Goal: Task Accomplishment & Management: Complete application form

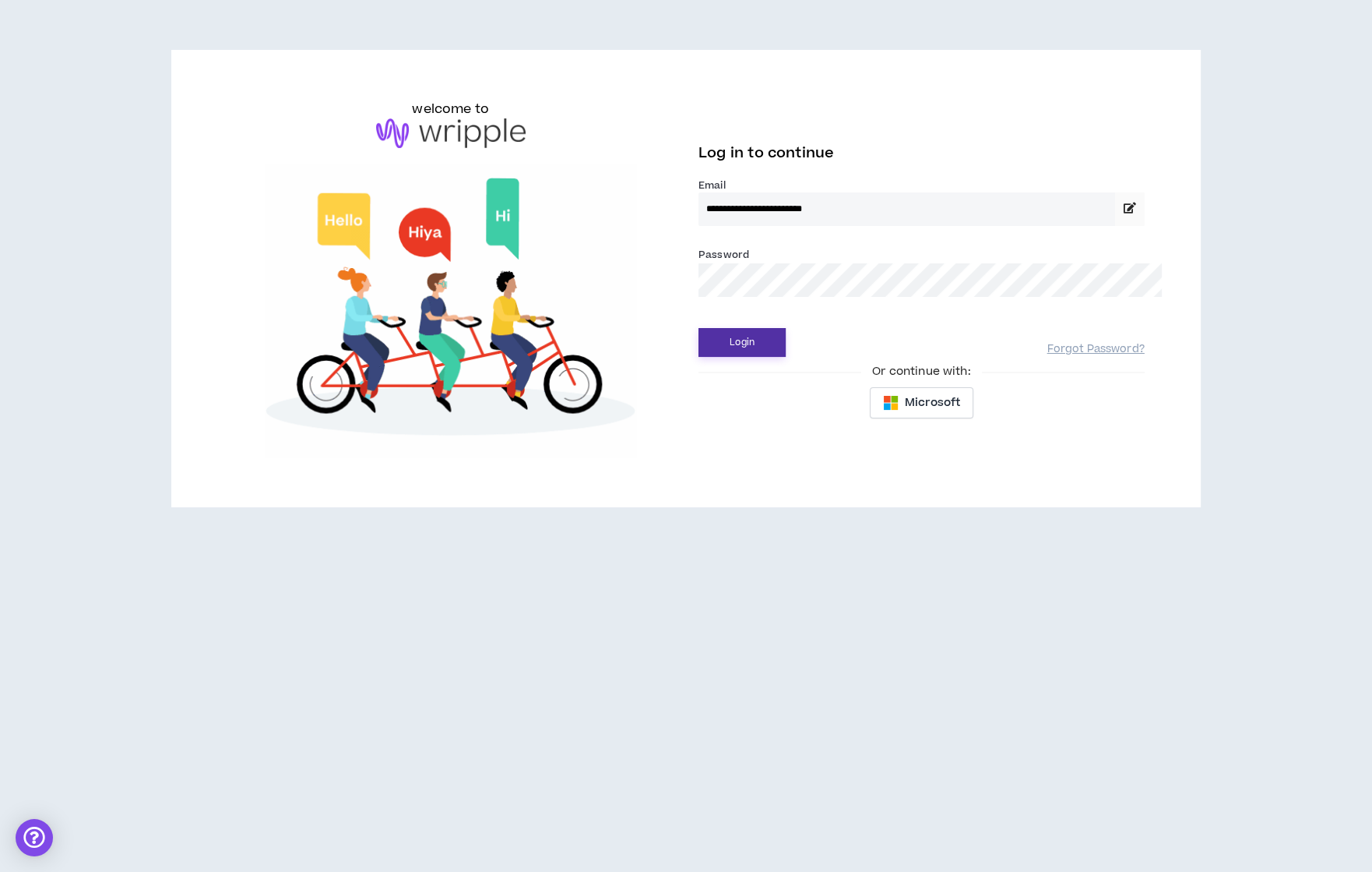
click at [713, 328] on button "Login" at bounding box center [742, 341] width 87 height 29
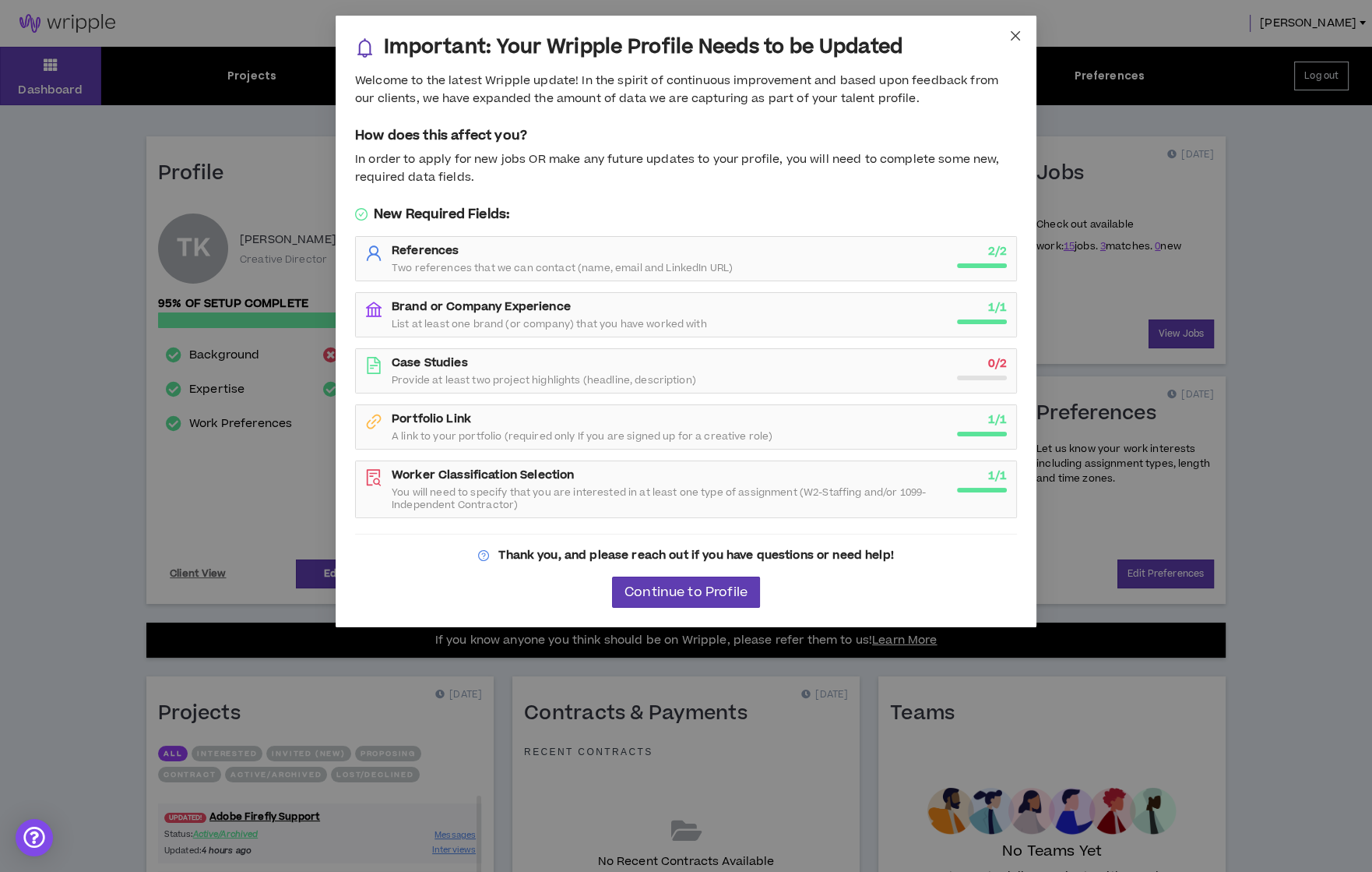
click at [1016, 34] on icon "close" at bounding box center [1015, 35] width 12 height 12
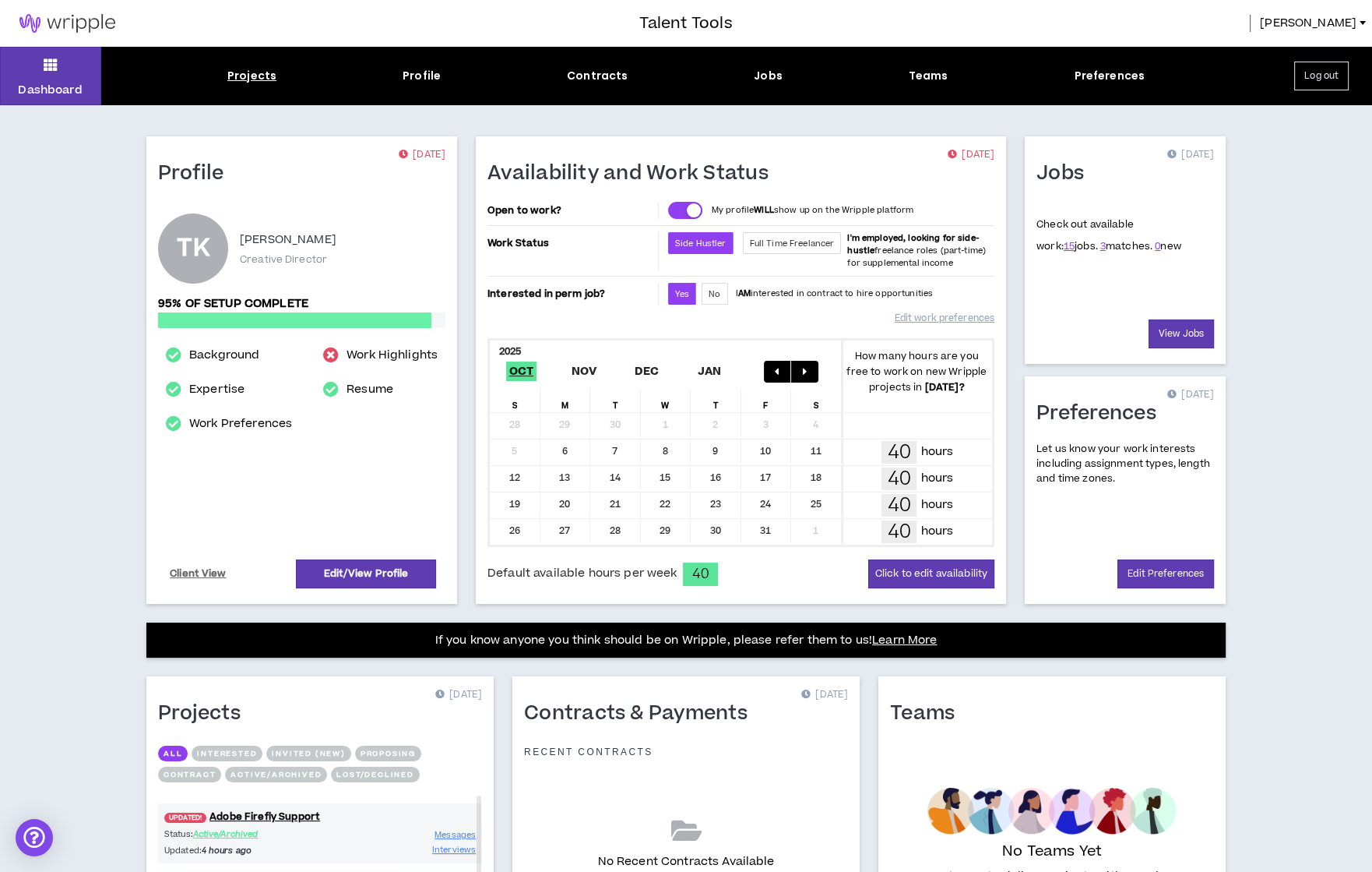
click at [244, 82] on div "Projects" at bounding box center [252, 76] width 49 height 16
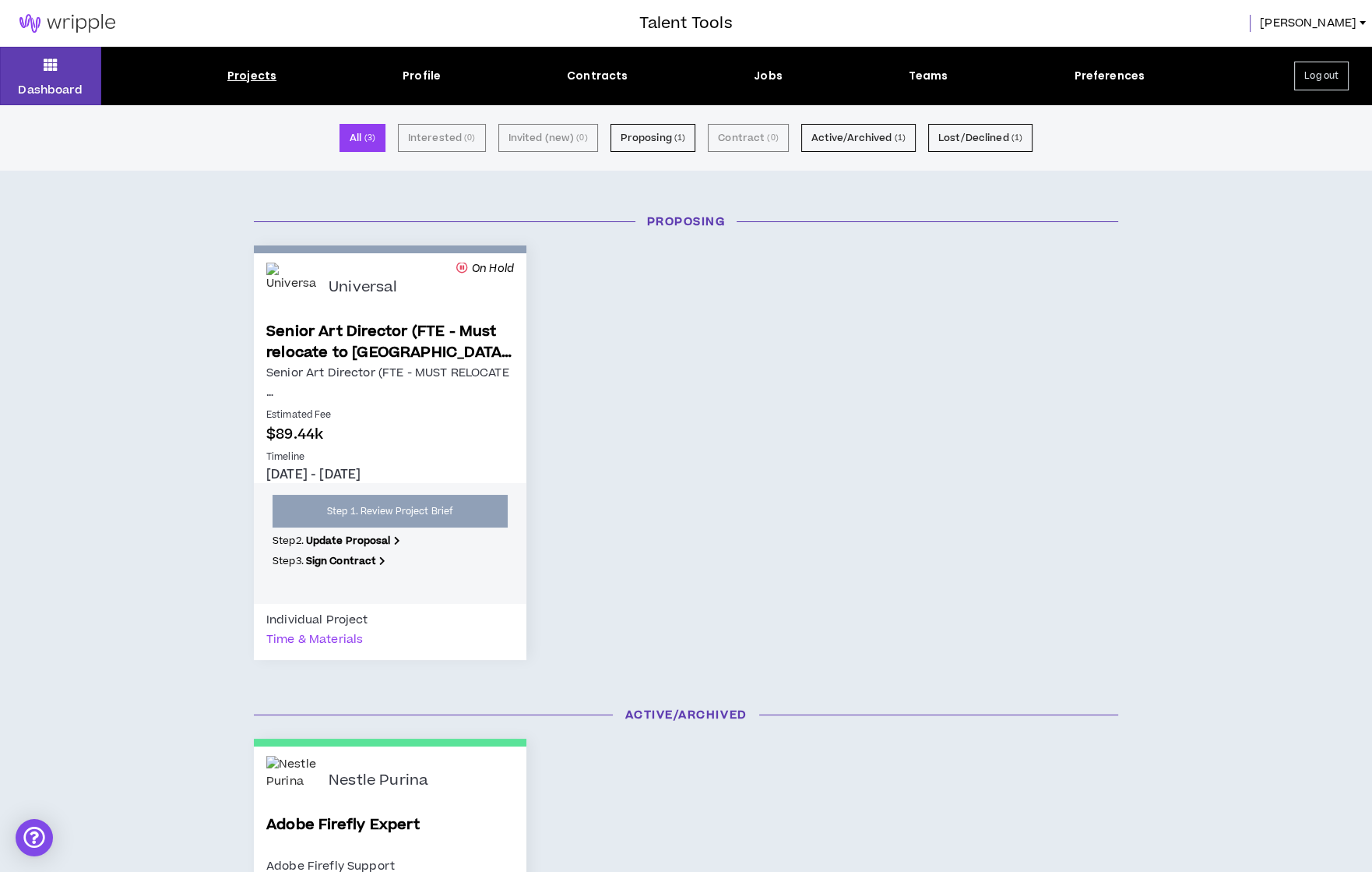
click at [759, 72] on div "Jobs" at bounding box center [767, 76] width 29 height 16
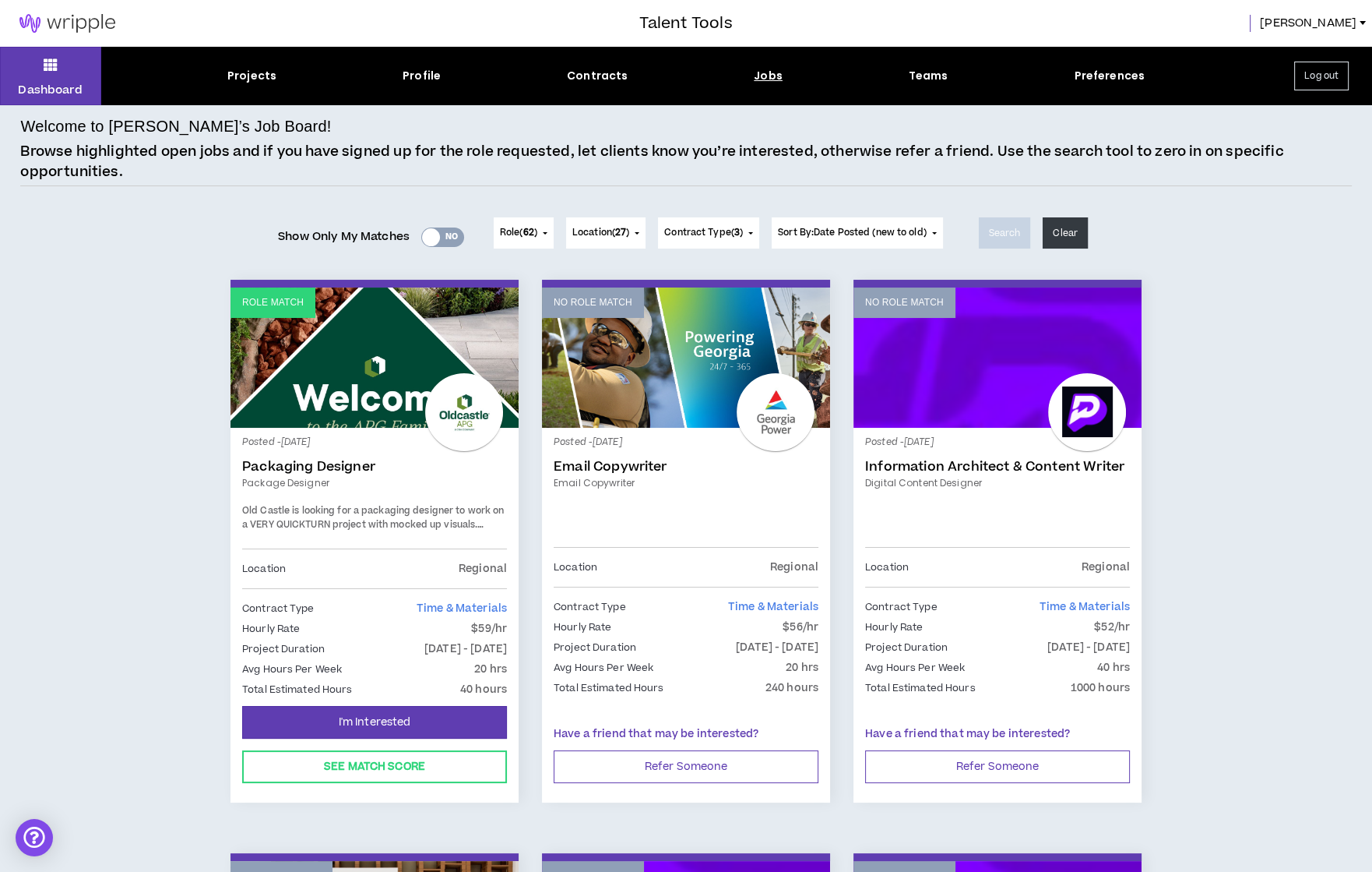
click at [453, 239] on div "Yes No" at bounding box center [442, 237] width 43 height 20
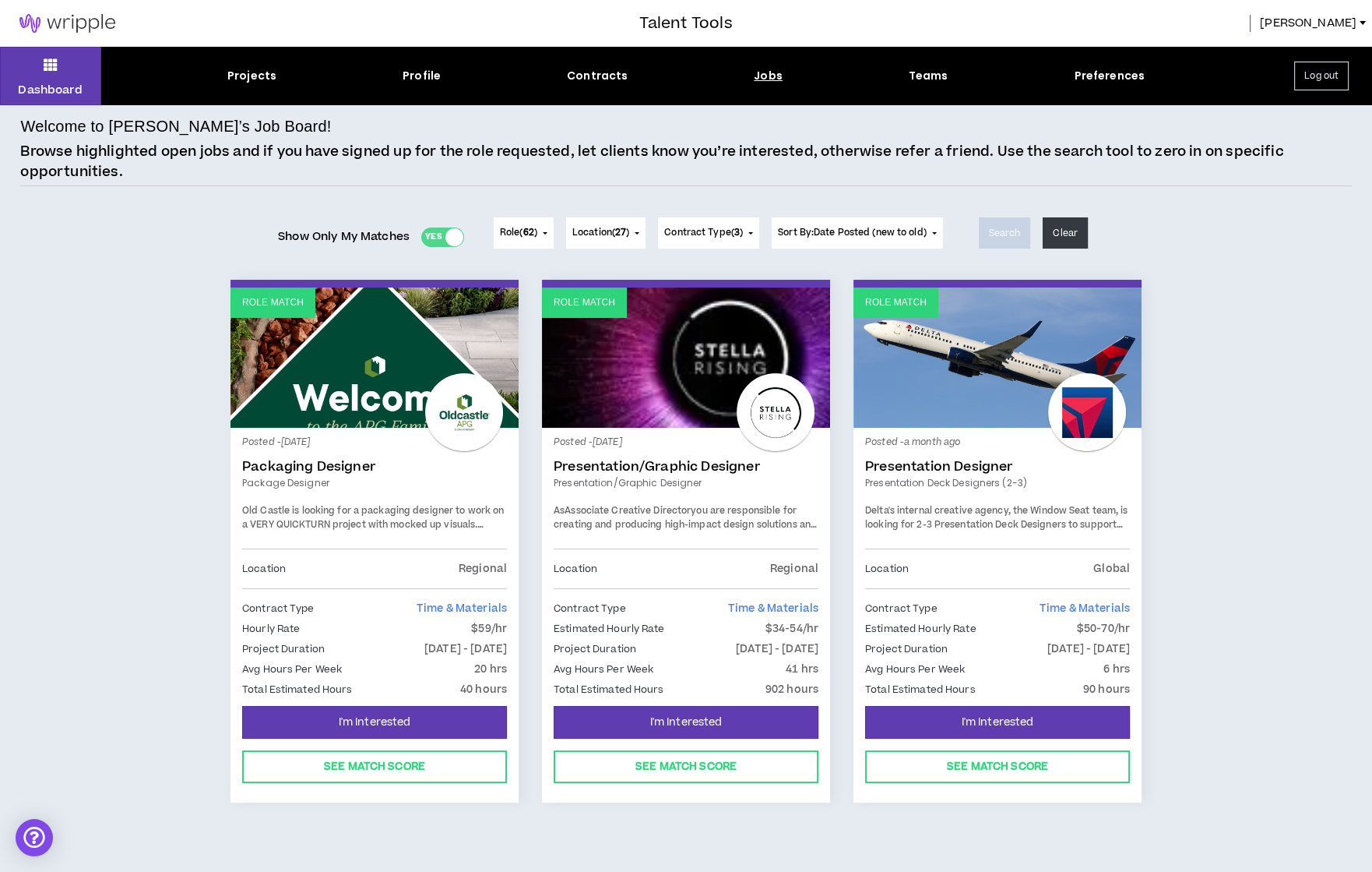
scroll to position [8, 0]
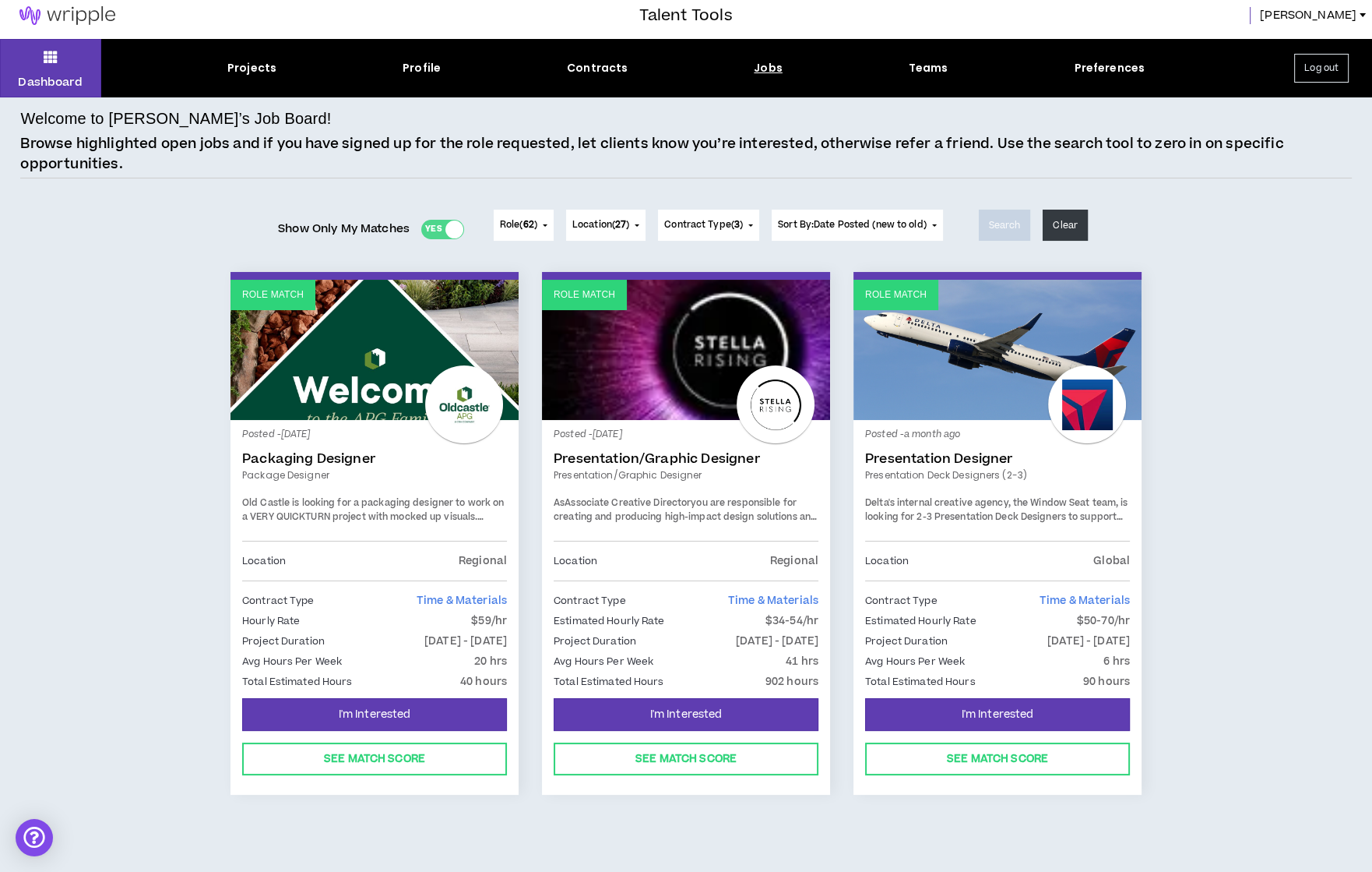
click at [314, 399] on link "Role Match" at bounding box center [375, 350] width 288 height 140
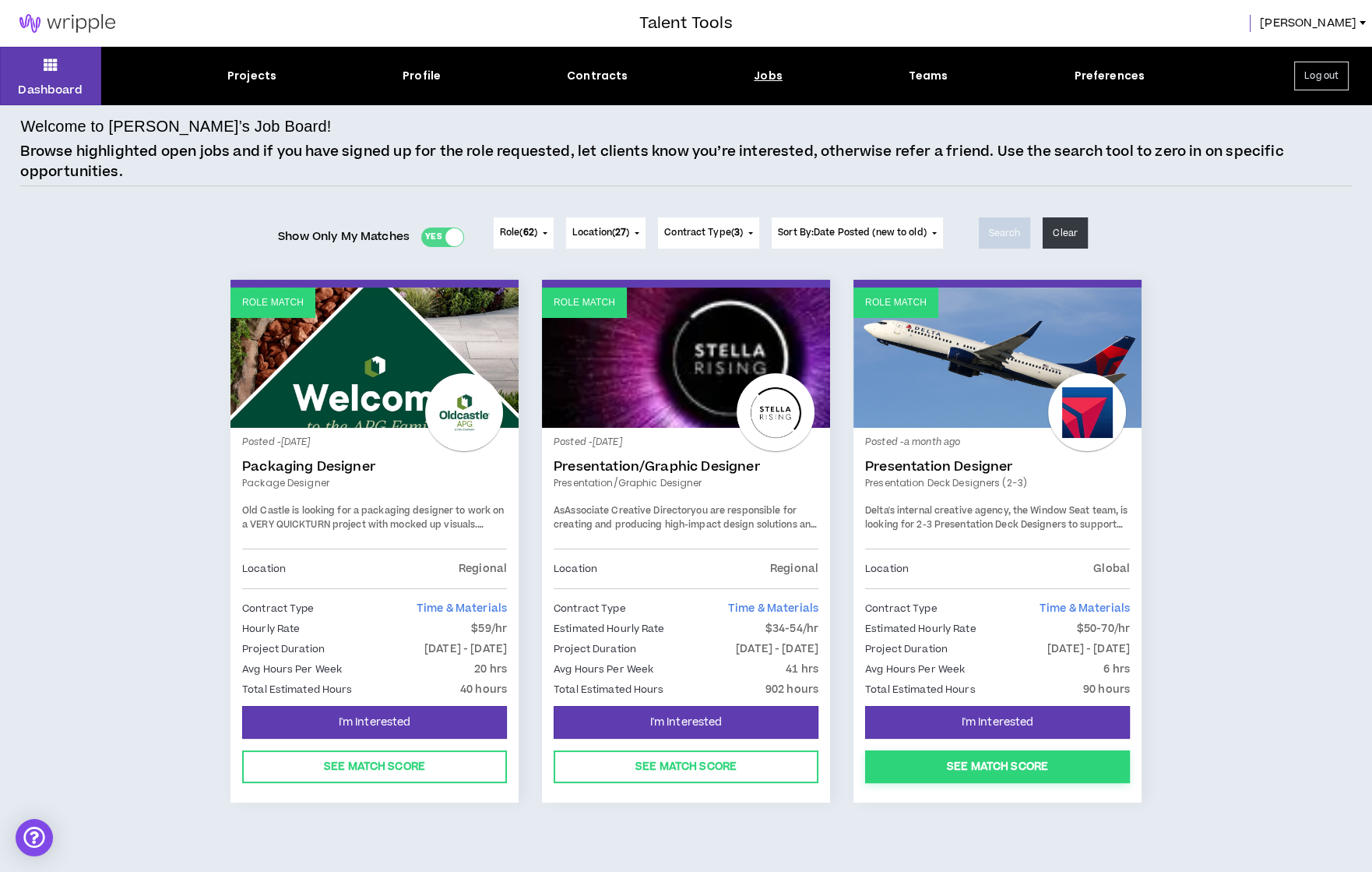
click at [885, 776] on button "See Match Score" at bounding box center [997, 767] width 265 height 33
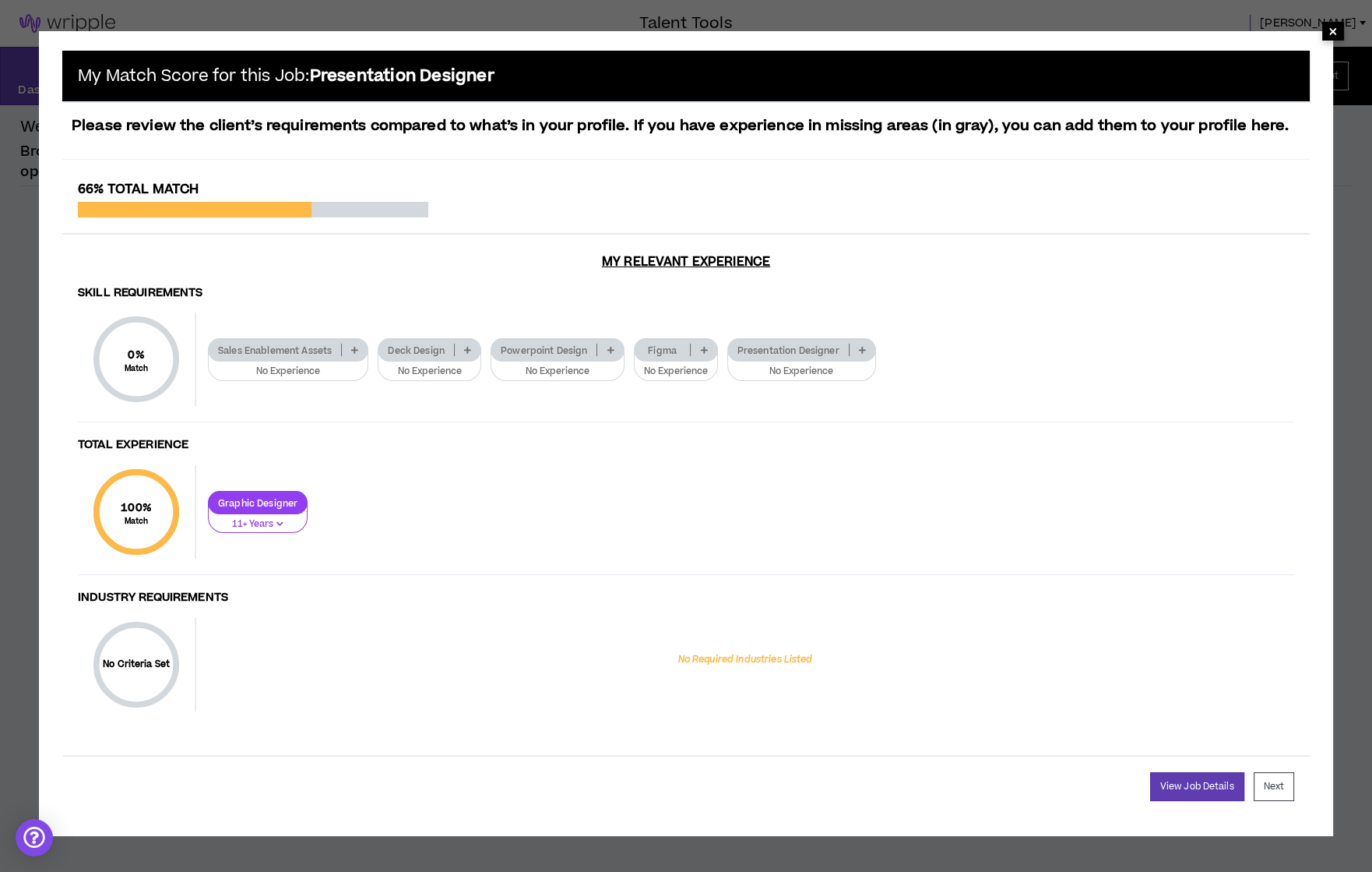
click at [1337, 29] on span "×" at bounding box center [1333, 31] width 9 height 19
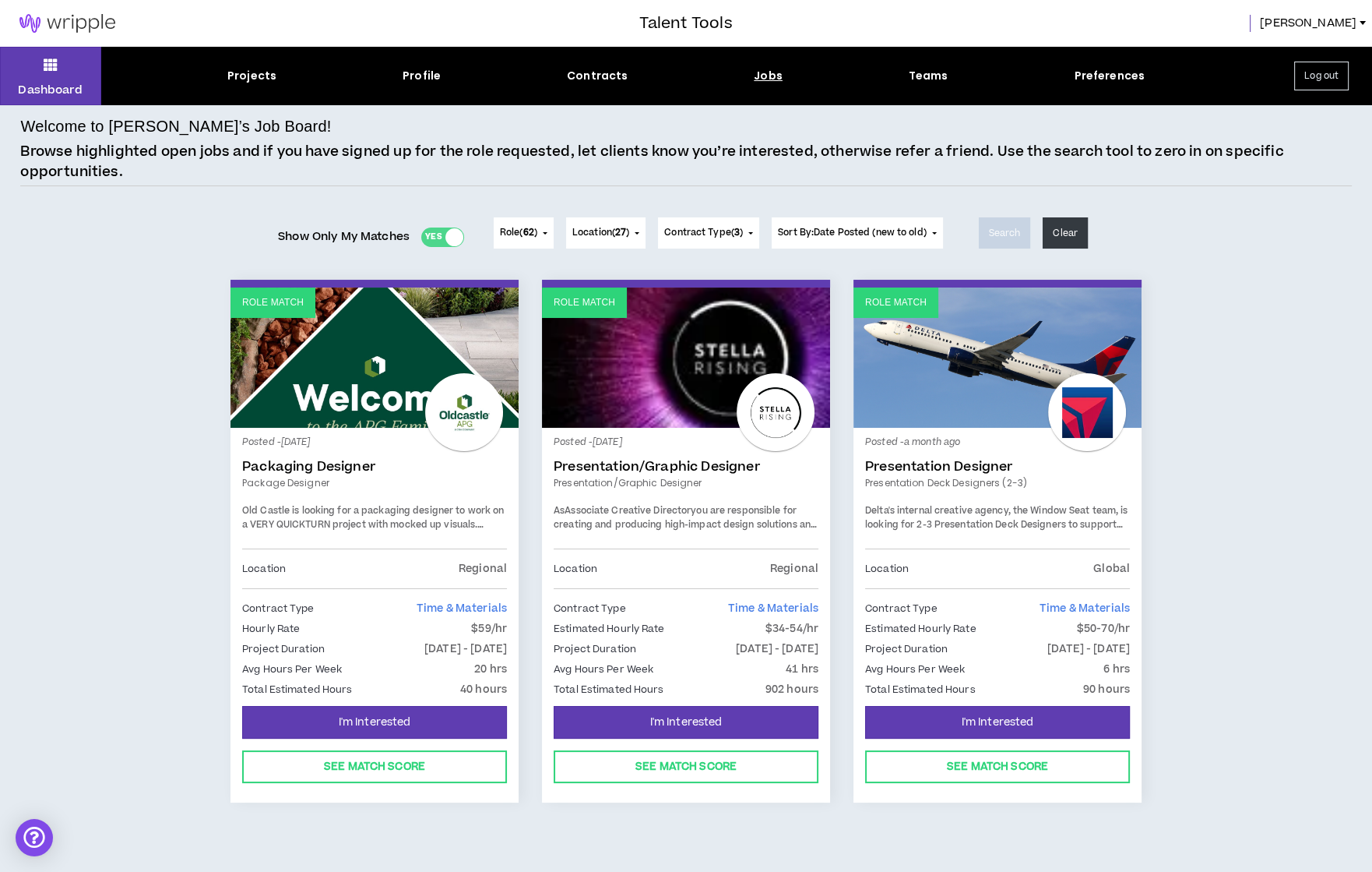
scroll to position [8, 0]
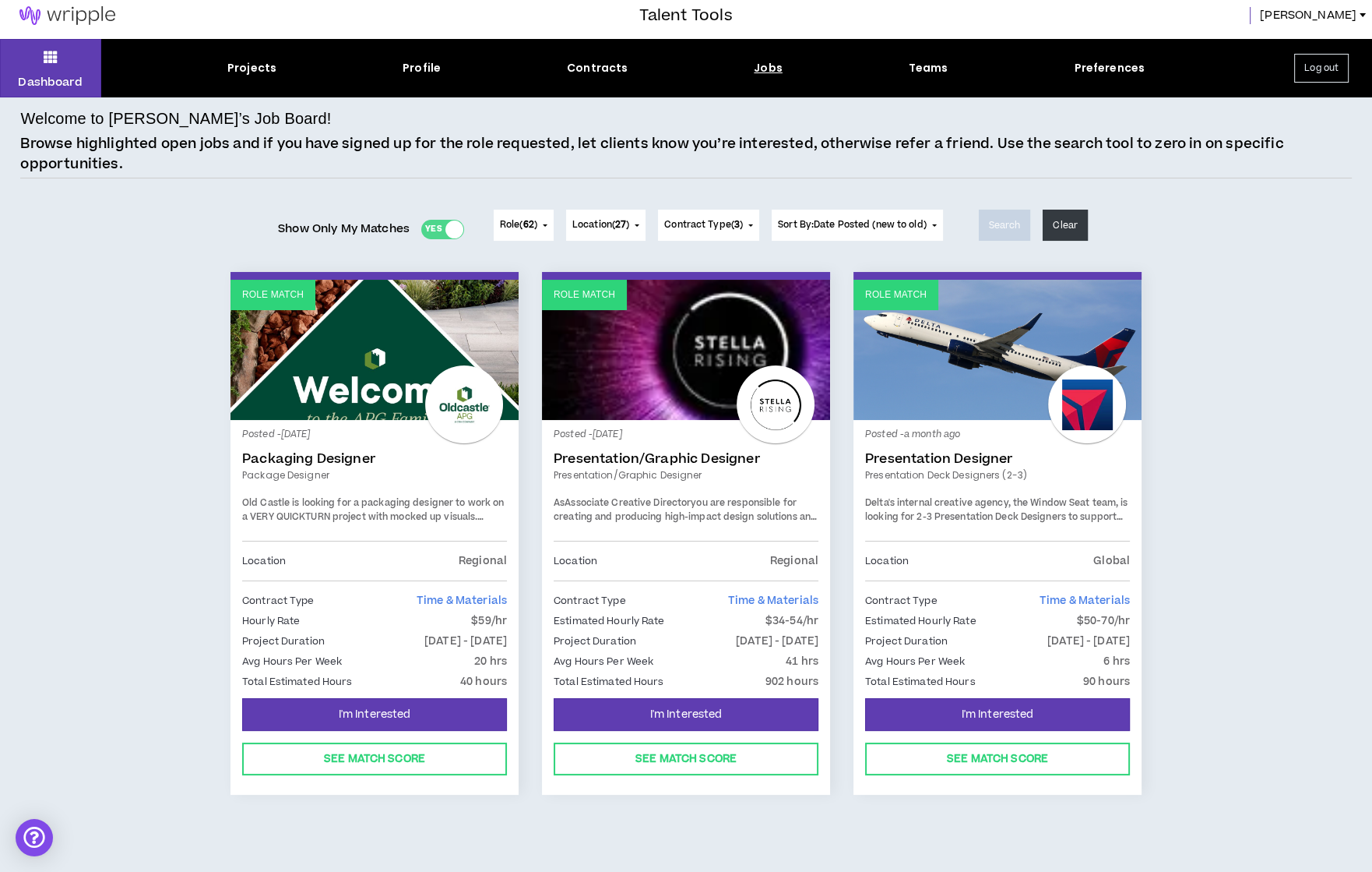
click at [629, 225] on span "Location ( 27 )" at bounding box center [601, 225] width 57 height 14
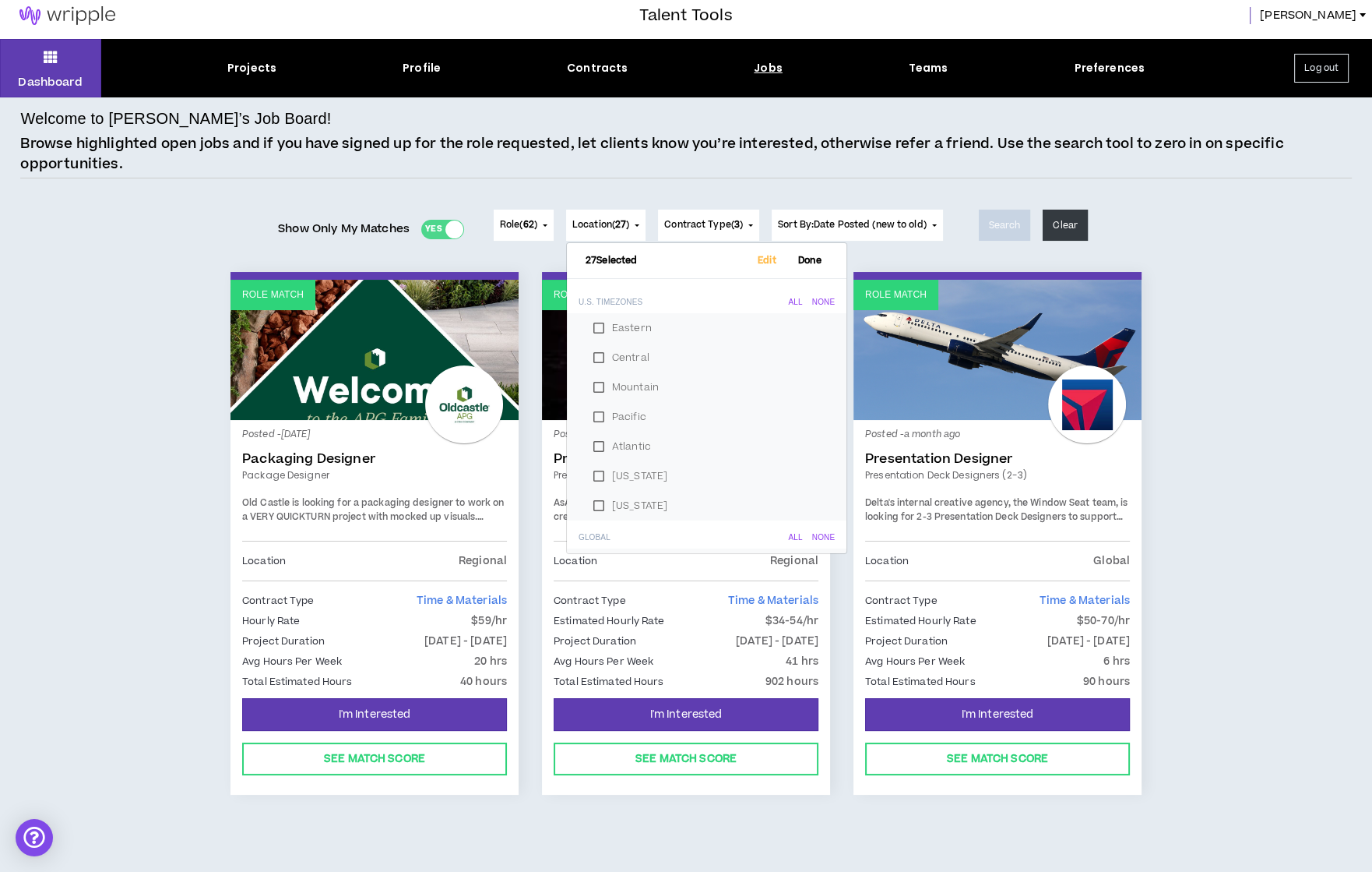
click at [629, 225] on span "Location ( 27 )" at bounding box center [601, 225] width 57 height 14
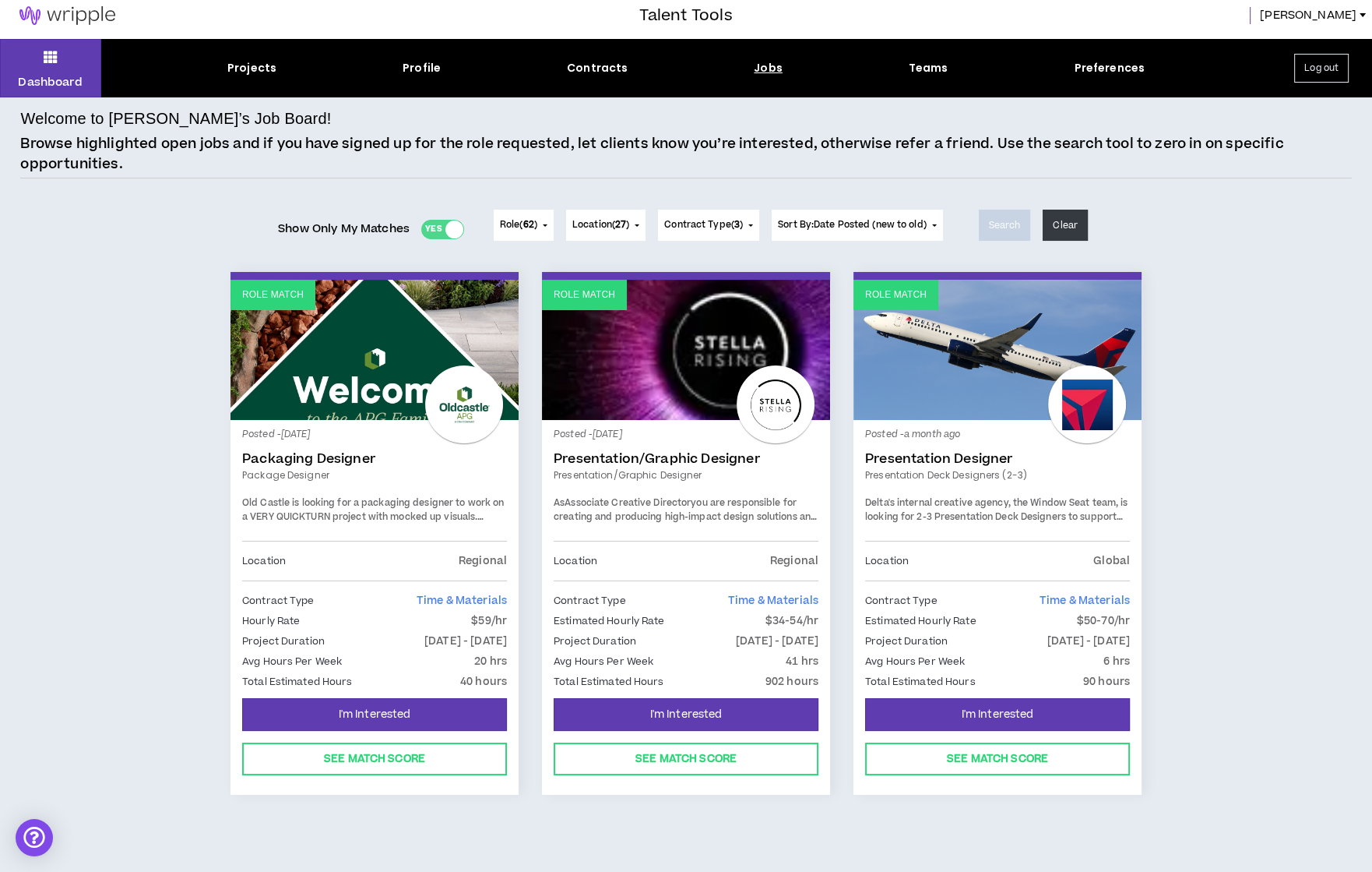
click at [440, 226] on div "Yes No" at bounding box center [442, 230] width 43 height 20
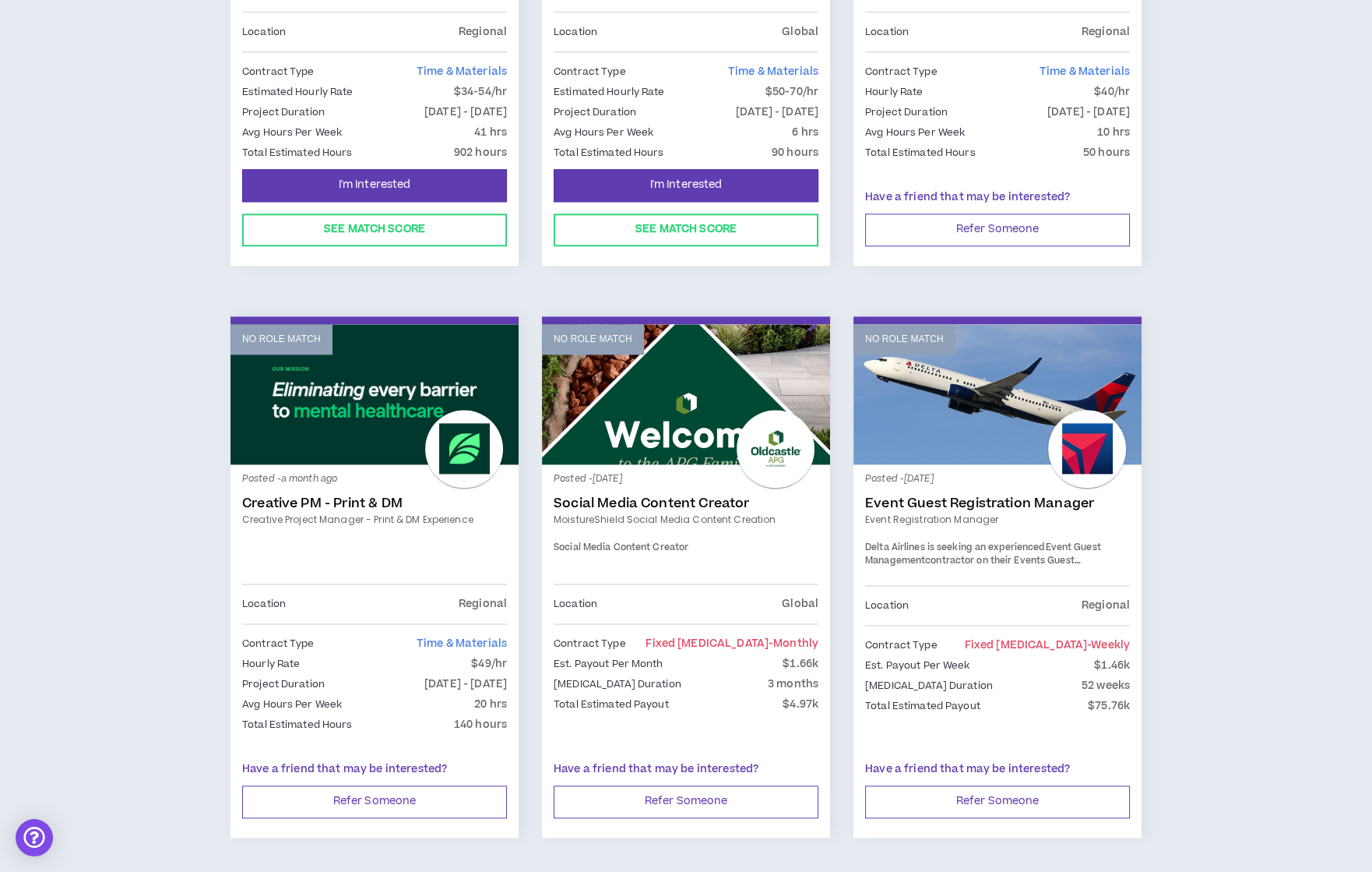
scroll to position [2259, 0]
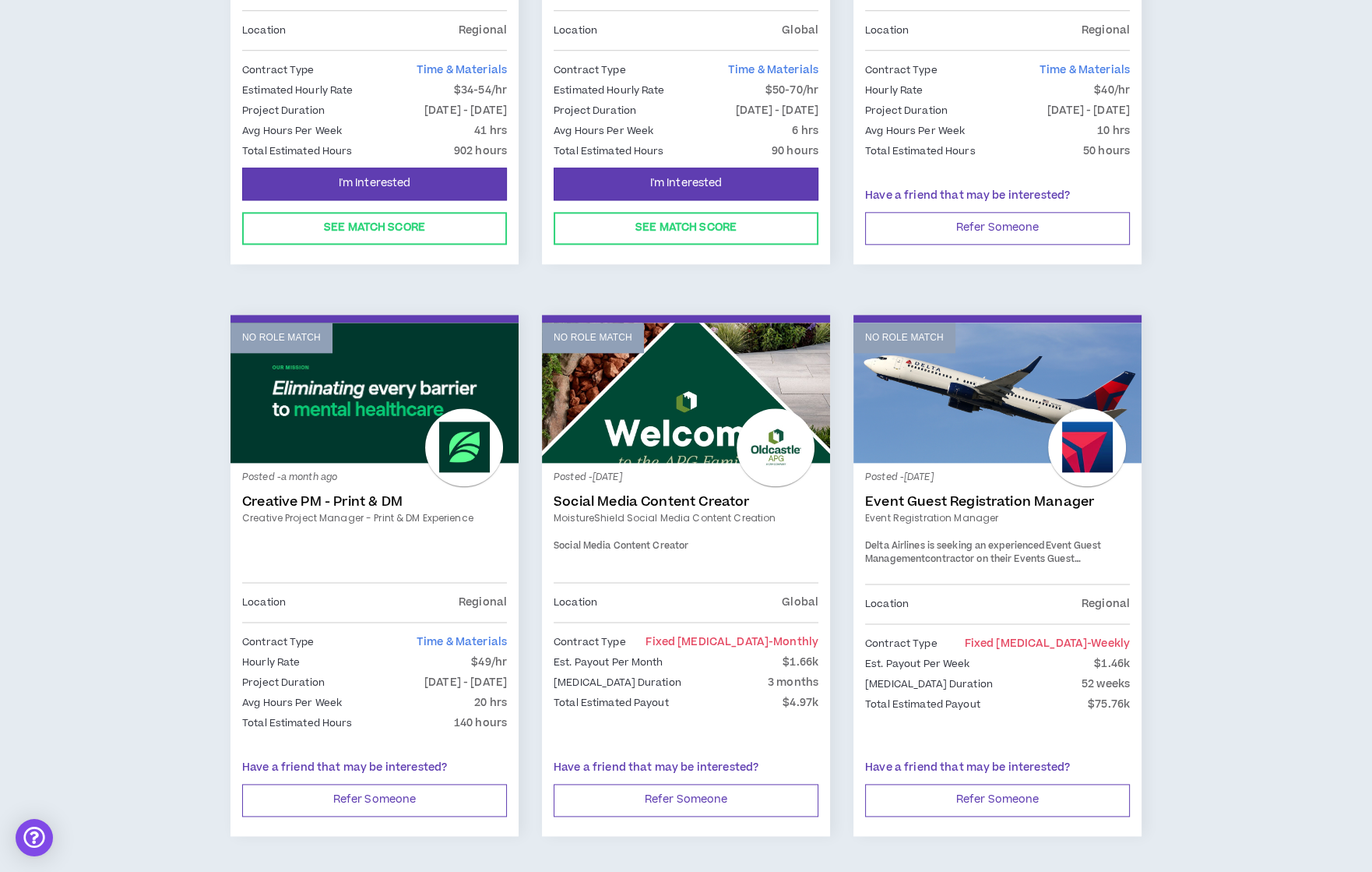
click at [968, 494] on link "Event Guest Registration Manager" at bounding box center [997, 501] width 265 height 15
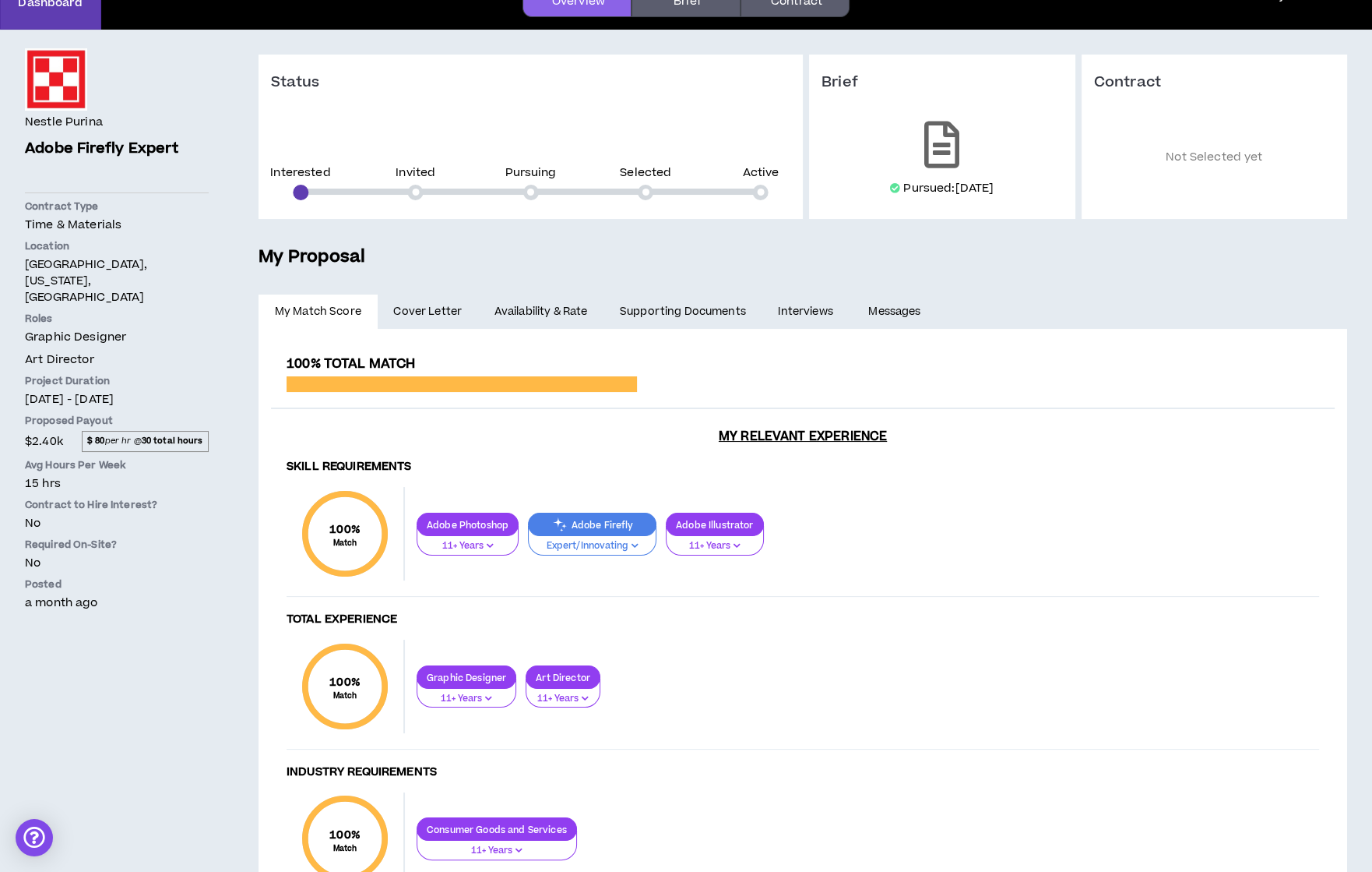
scroll to position [152, 0]
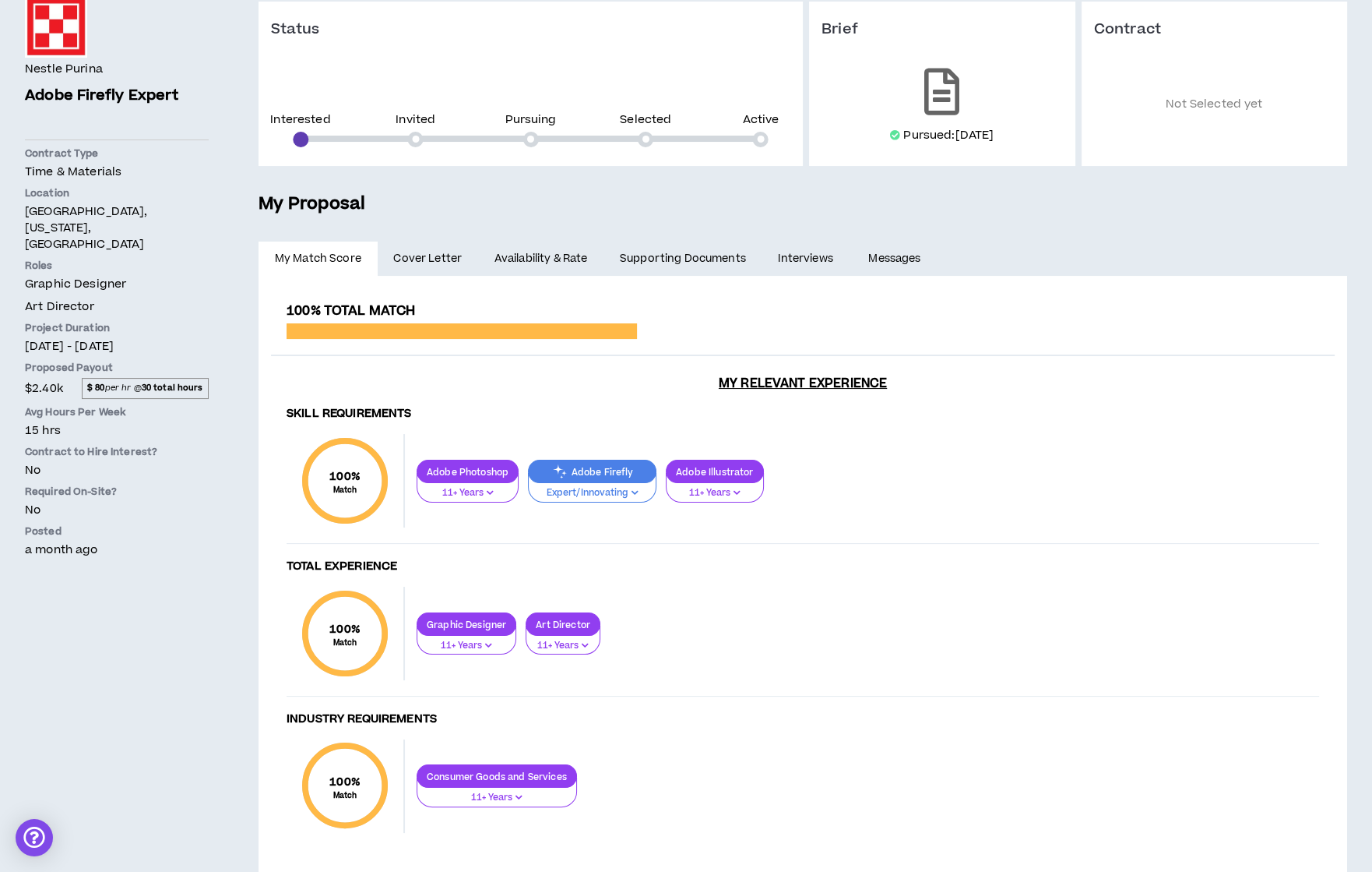
click at [422, 250] on span "Cover Letter" at bounding box center [428, 258] width 68 height 17
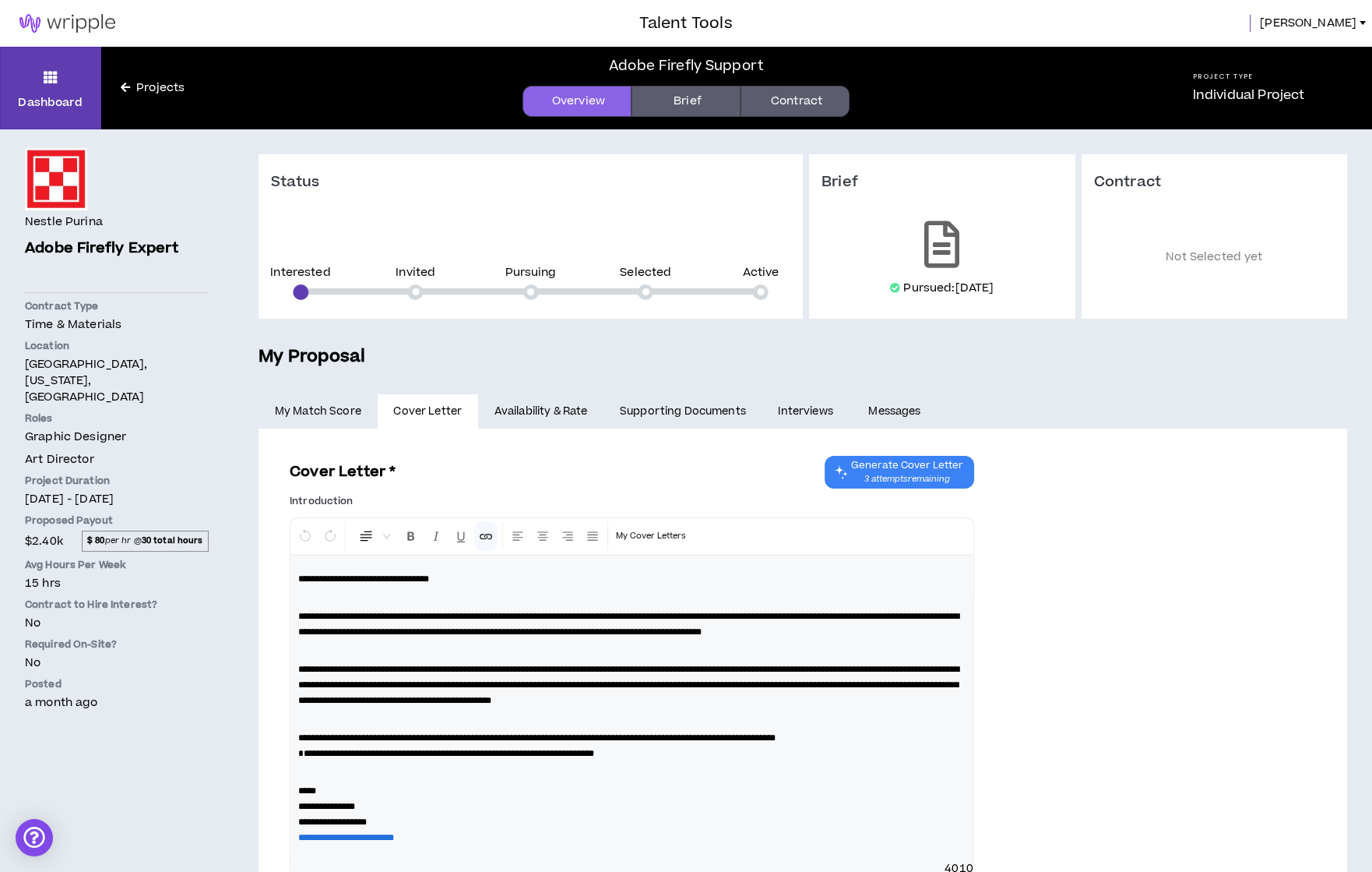
scroll to position [1, 0]
click at [523, 402] on link "Availability & Rate" at bounding box center [541, 411] width 125 height 34
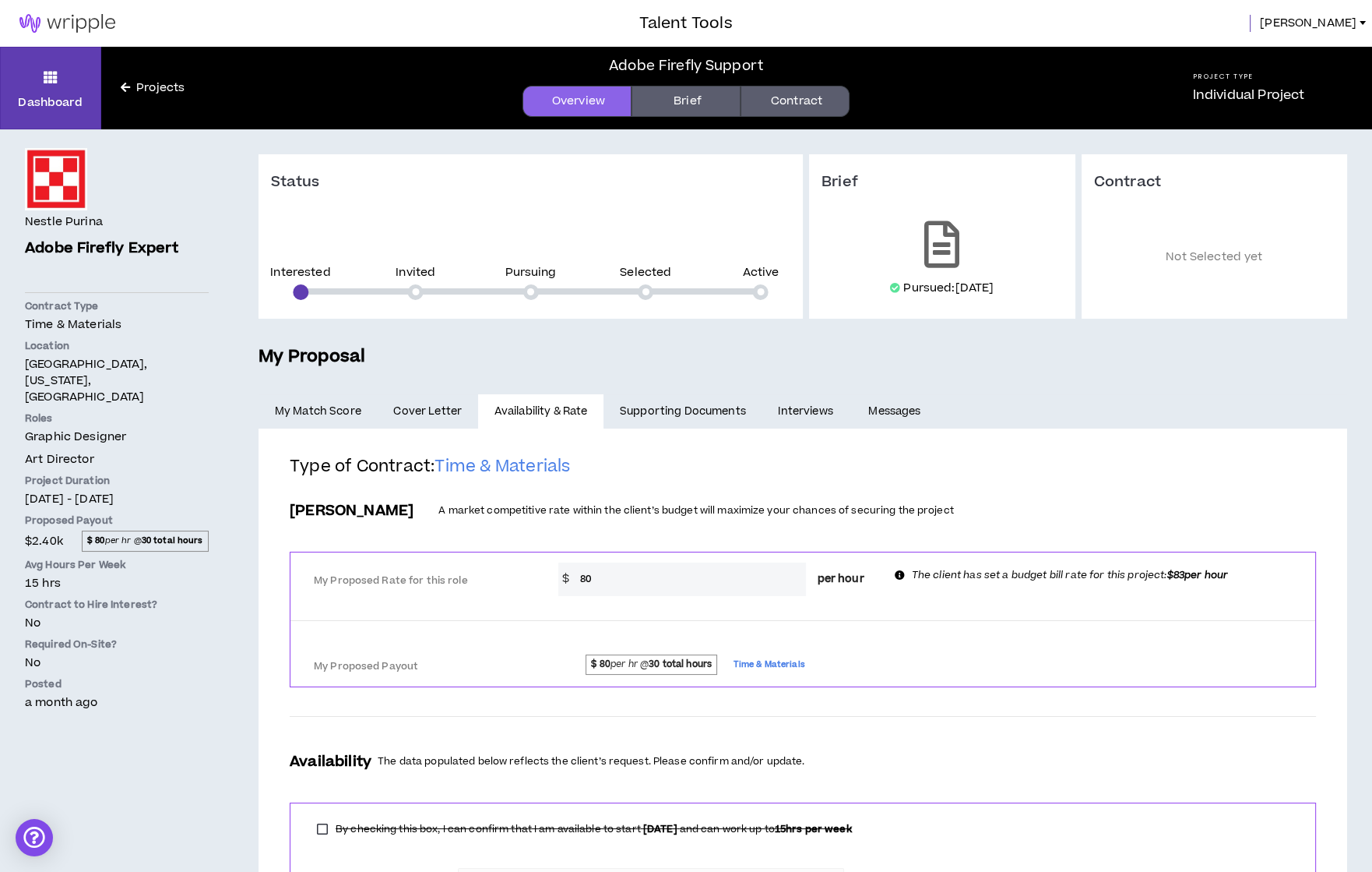
scroll to position [72, 0]
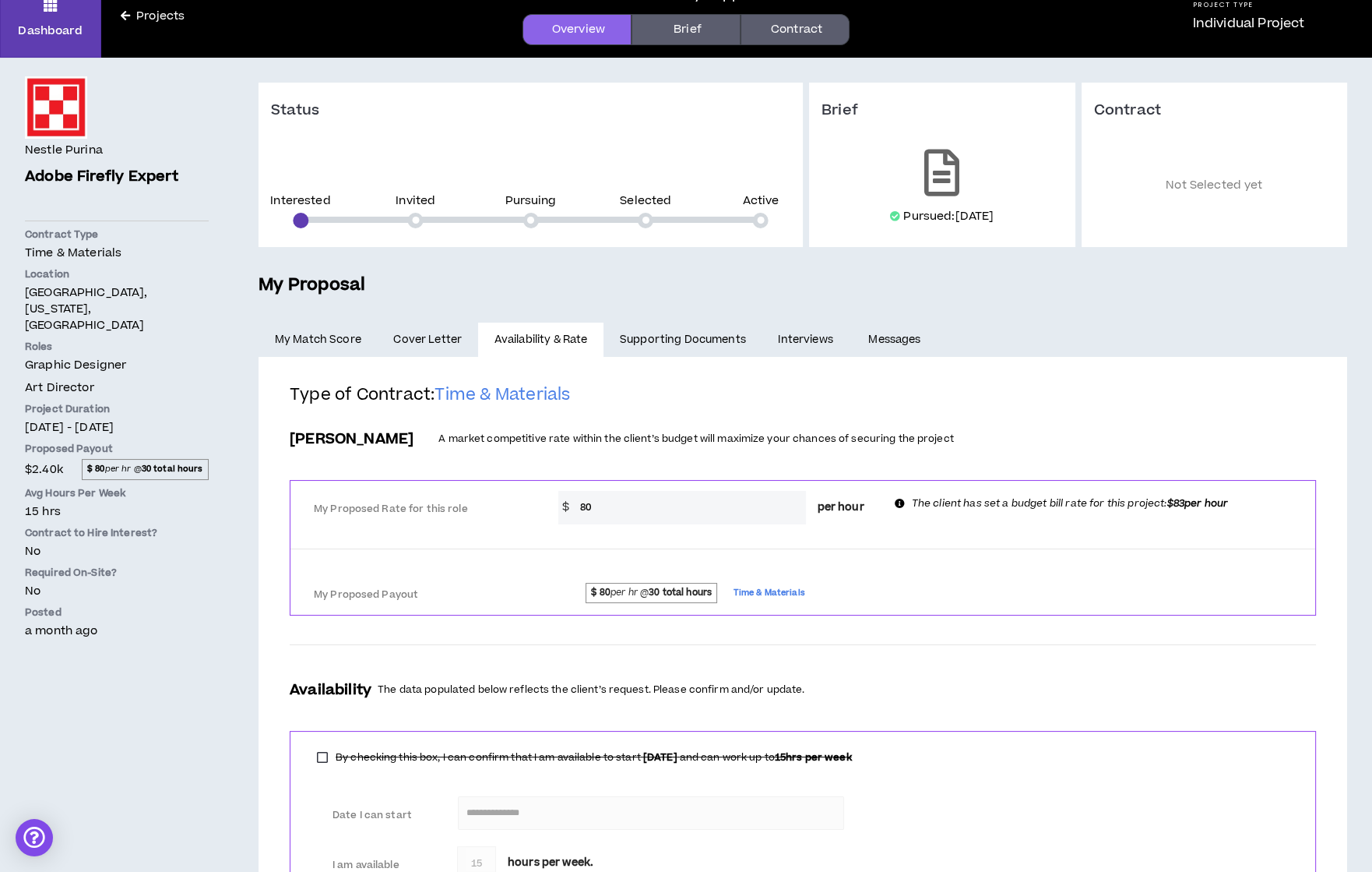
click at [656, 325] on link "Supporting Documents" at bounding box center [683, 340] width 158 height 34
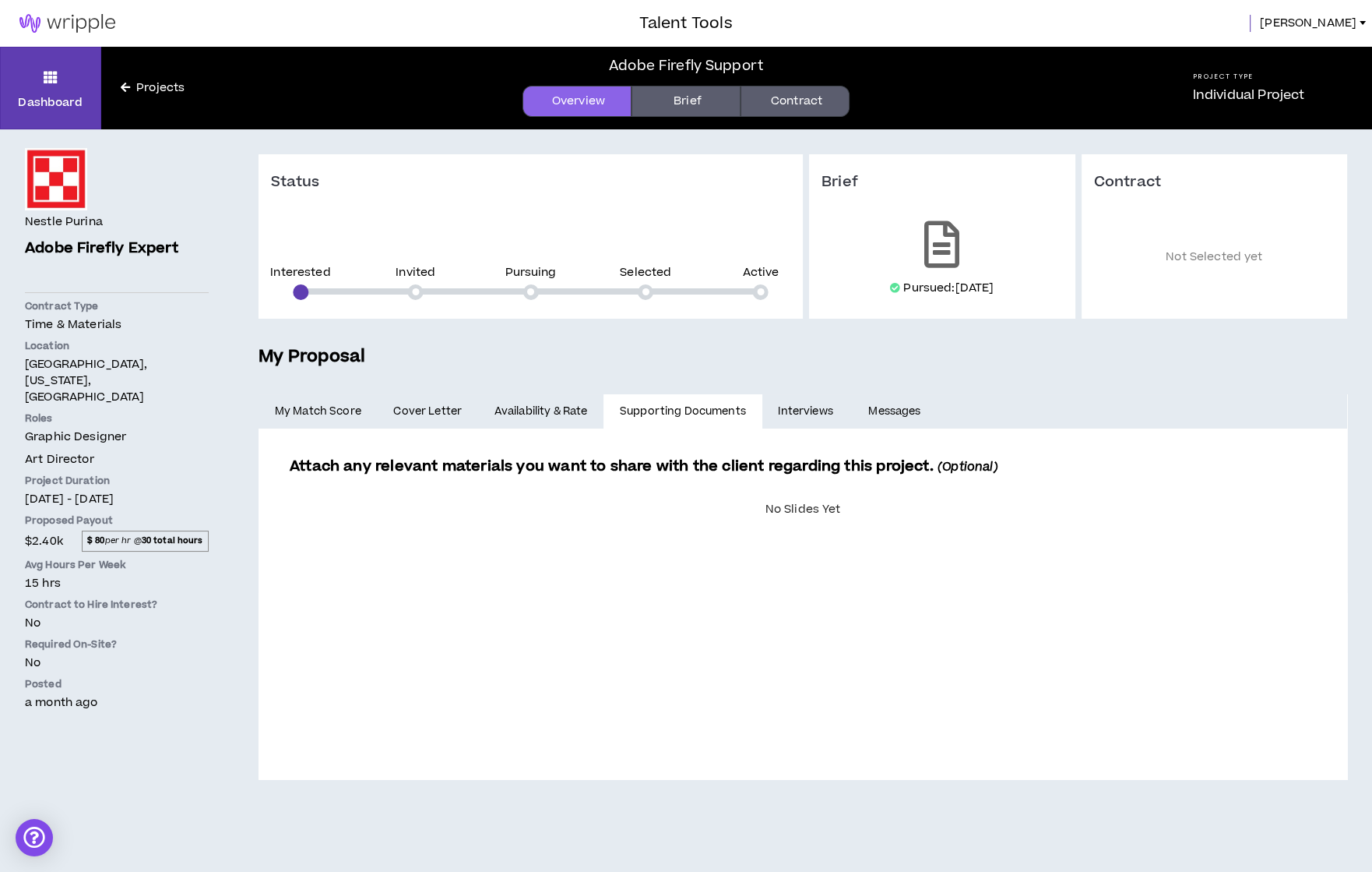
click at [767, 394] on link "Interviews" at bounding box center [807, 412] width 90 height 34
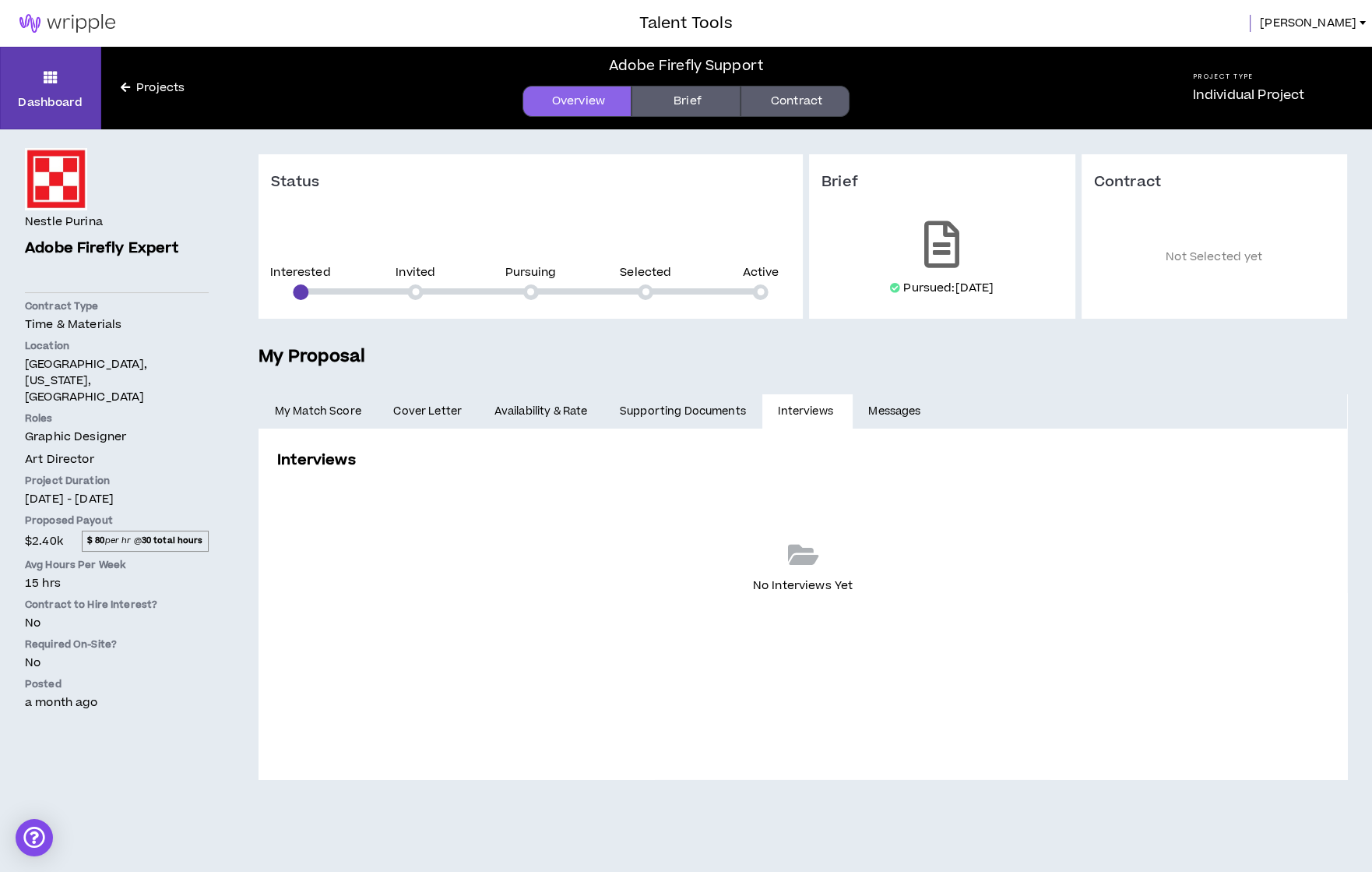
click at [871, 398] on link "Messages" at bounding box center [897, 412] width 88 height 34
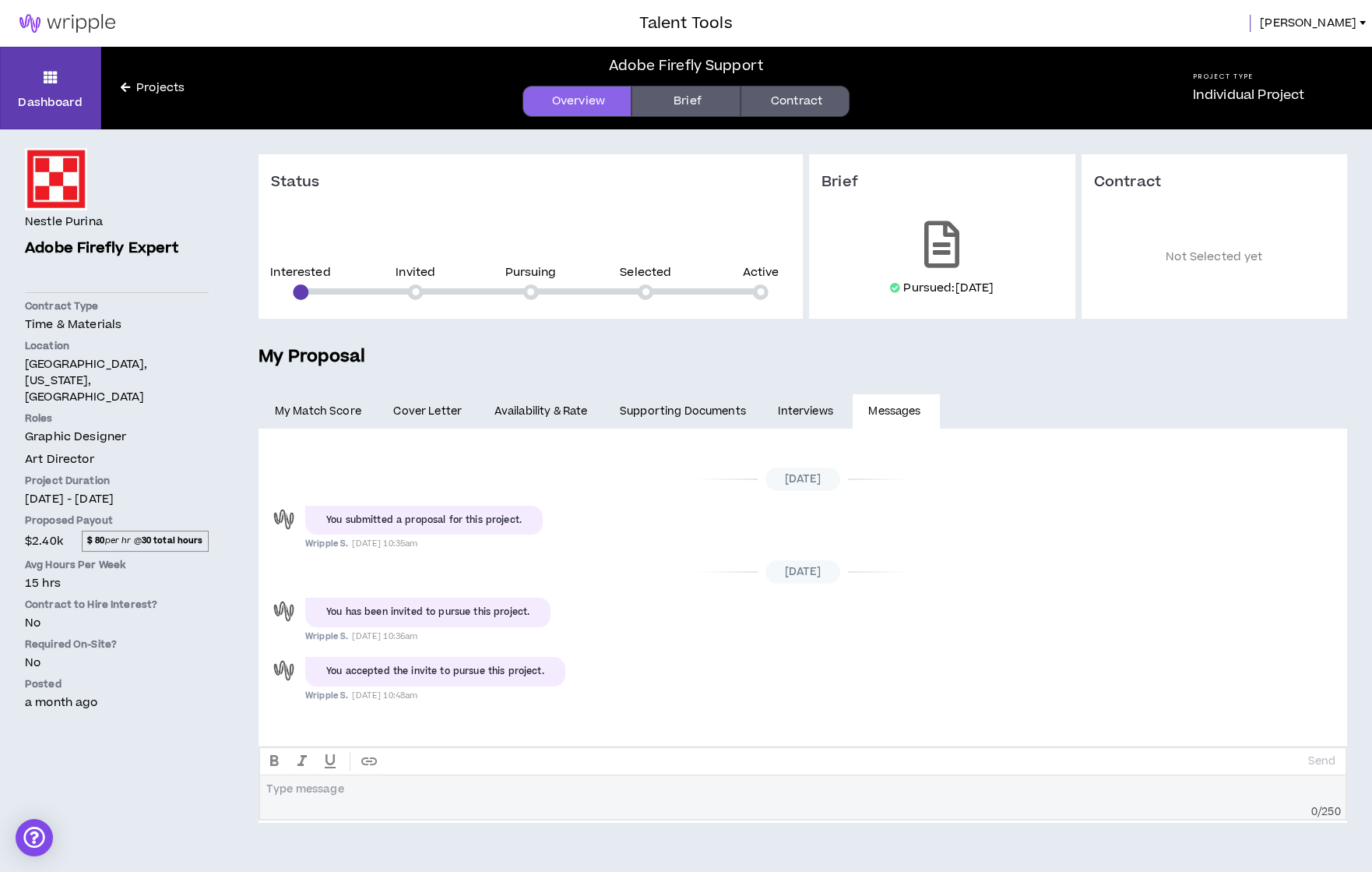
click at [681, 95] on link "Brief" at bounding box center [686, 101] width 109 height 31
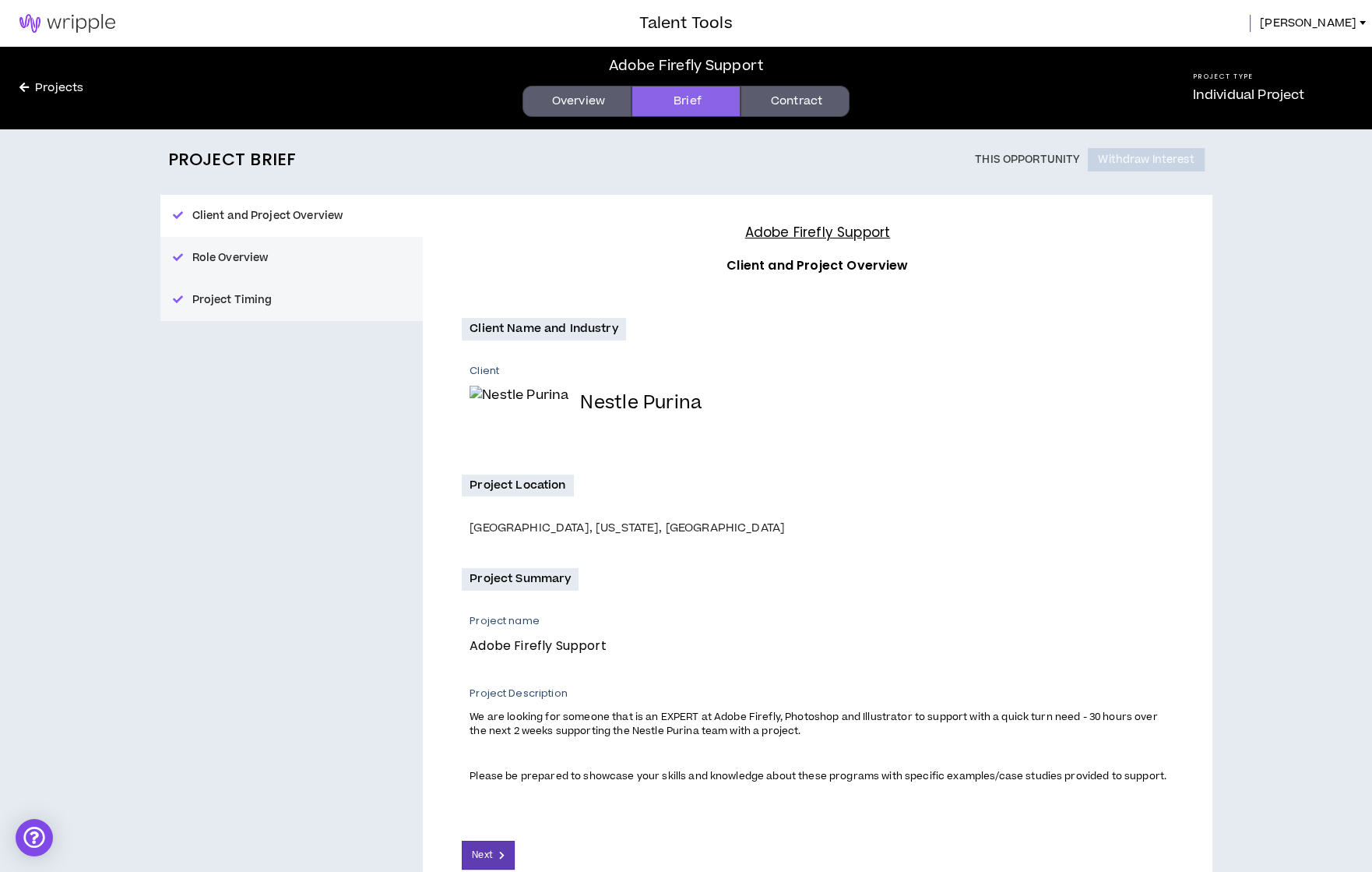
click at [775, 104] on link "Contract" at bounding box center [795, 101] width 109 height 31
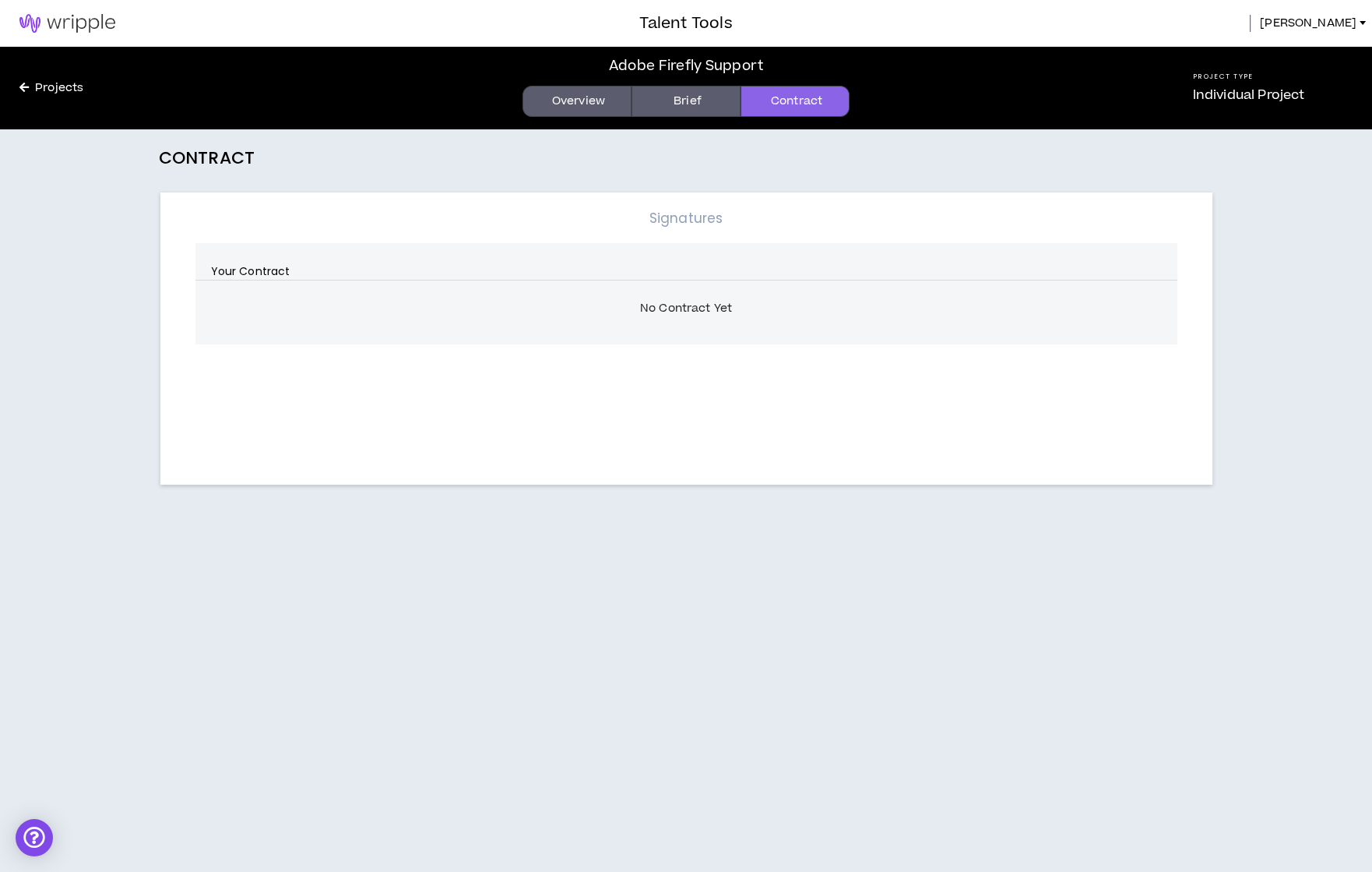
click at [24, 81] on icon at bounding box center [24, 86] width 9 height 11
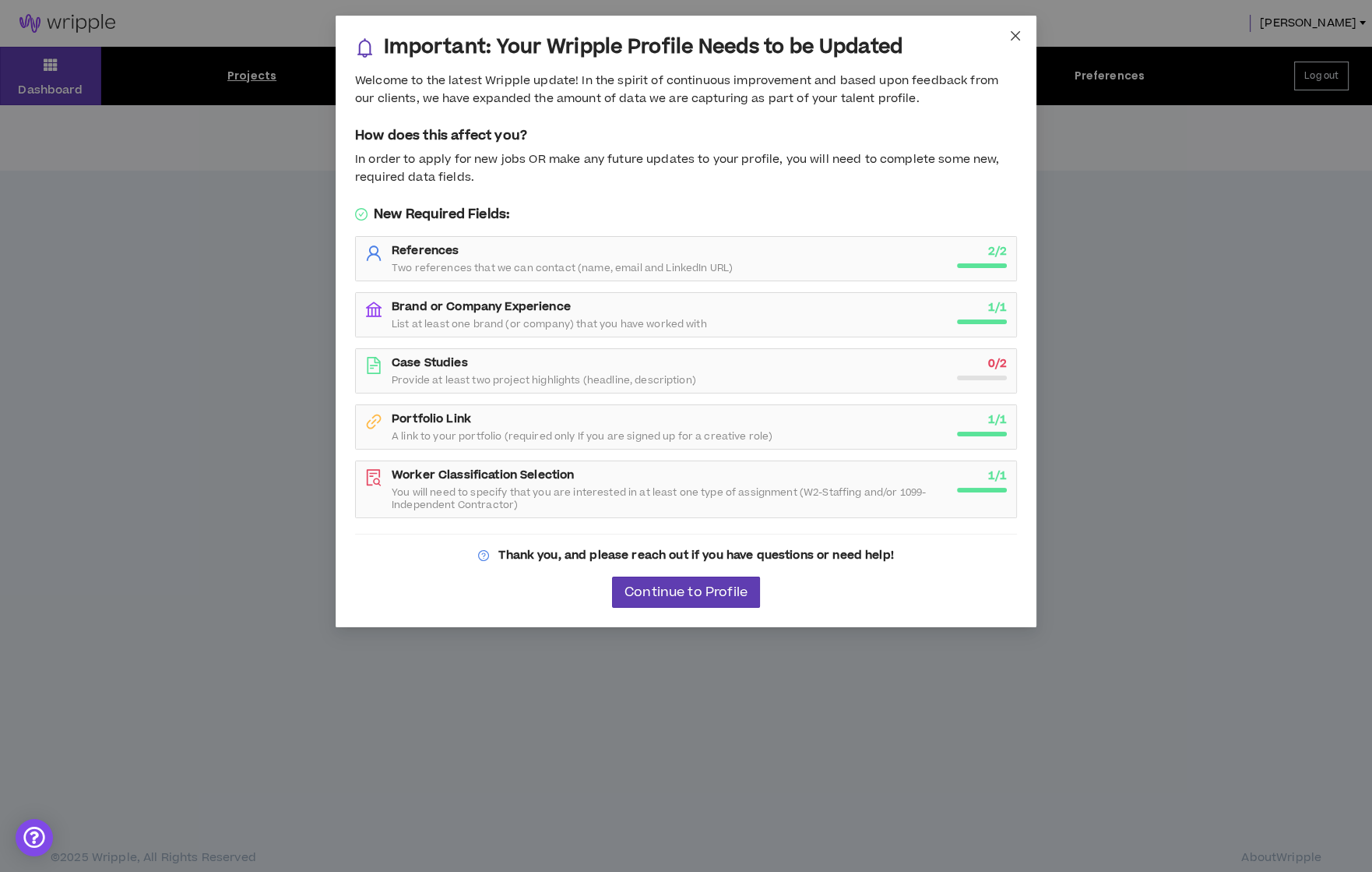
click at [1014, 34] on icon "close" at bounding box center [1015, 35] width 9 height 9
